Goal: Use online tool/utility: Use online tool/utility

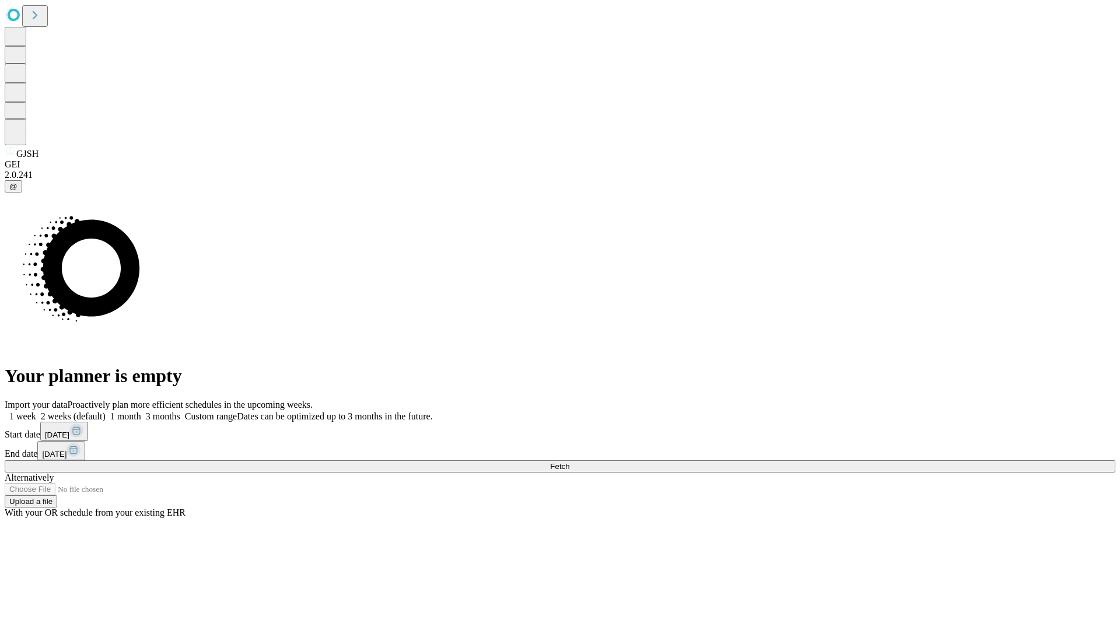
click at [569, 462] on span "Fetch" at bounding box center [559, 466] width 19 height 9
